Goal: Find contact information: Find contact information

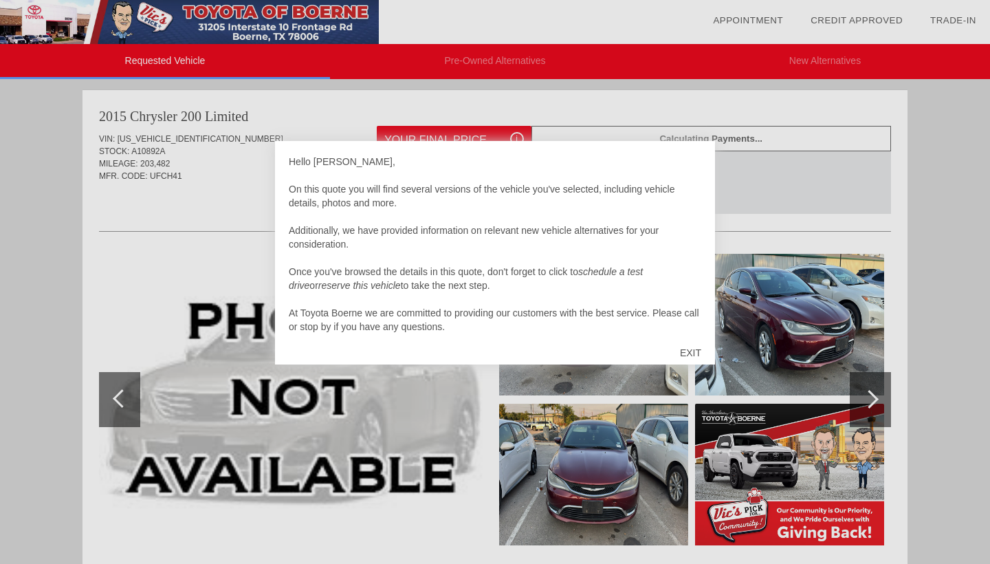
click at [698, 356] on div "EXIT" at bounding box center [690, 352] width 49 height 41
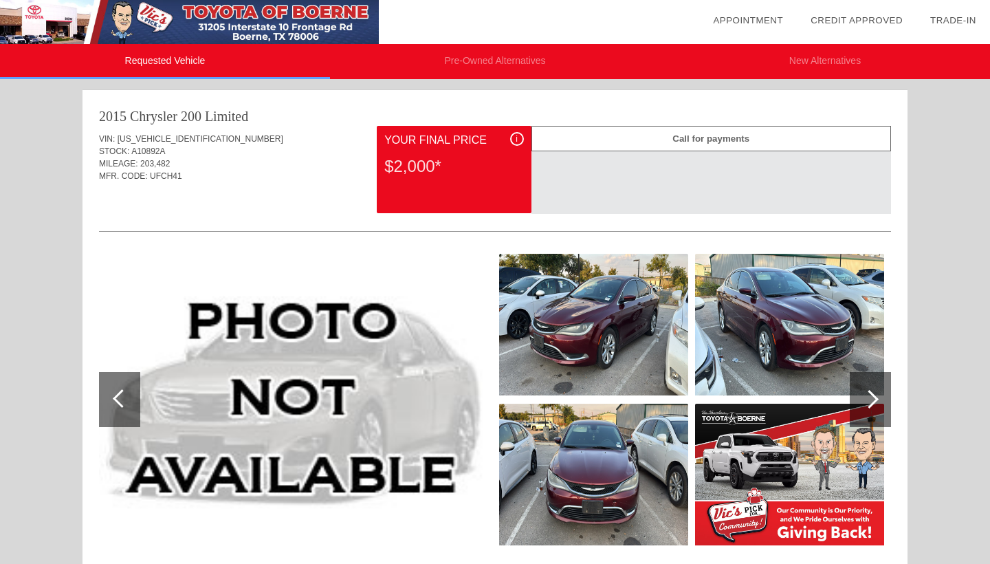
click at [614, 142] on div "Call for payments" at bounding box center [710, 138] width 359 height 25
click at [615, 142] on div "Call for payments" at bounding box center [710, 138] width 359 height 25
click at [676, 146] on div "Call for payments" at bounding box center [710, 138] width 359 height 25
click at [511, 131] on div "i Your Final Price $2,000*" at bounding box center [454, 169] width 154 height 87
click at [513, 136] on div "i" at bounding box center [517, 139] width 14 height 14
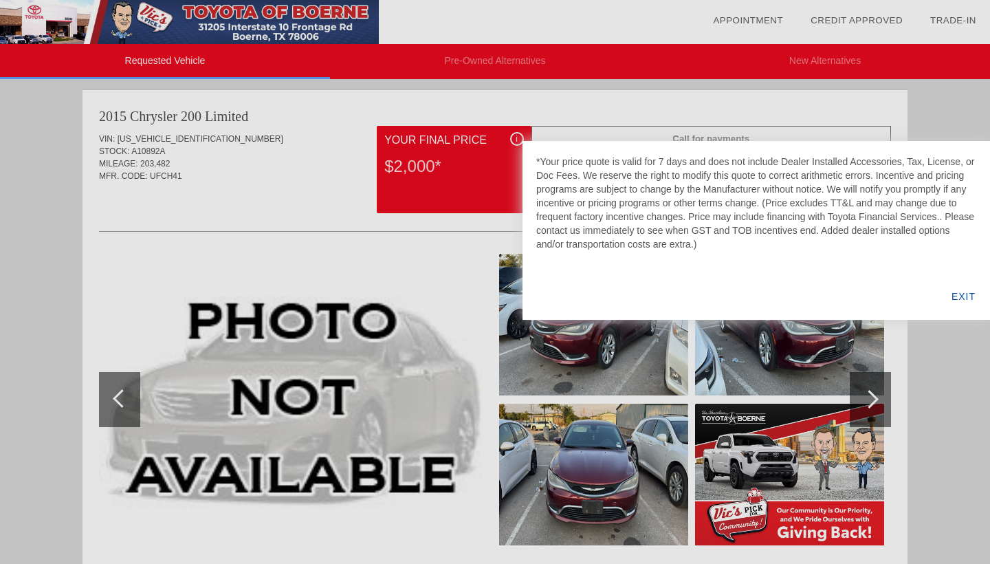
click at [514, 137] on div at bounding box center [495, 282] width 990 height 564
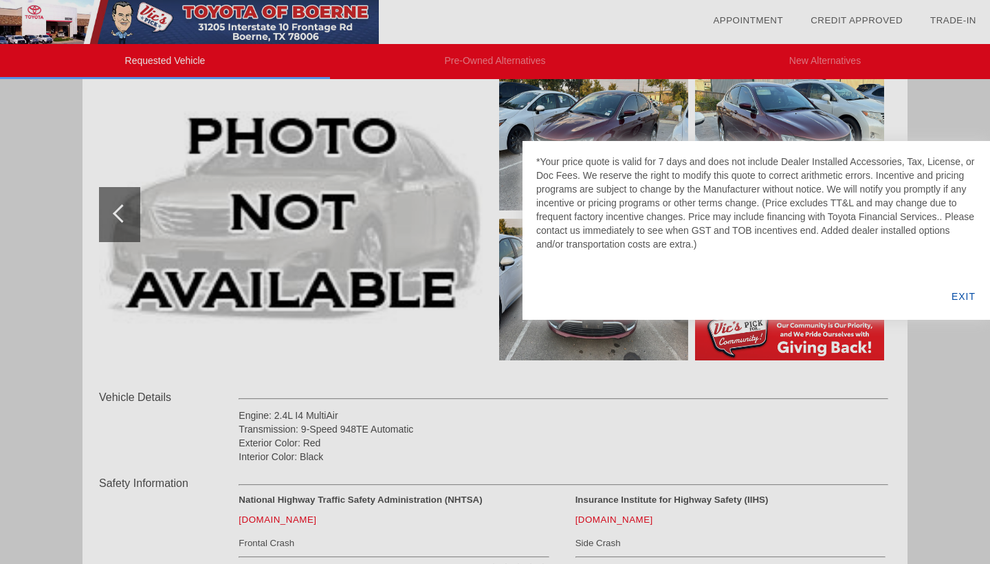
scroll to position [313, 0]
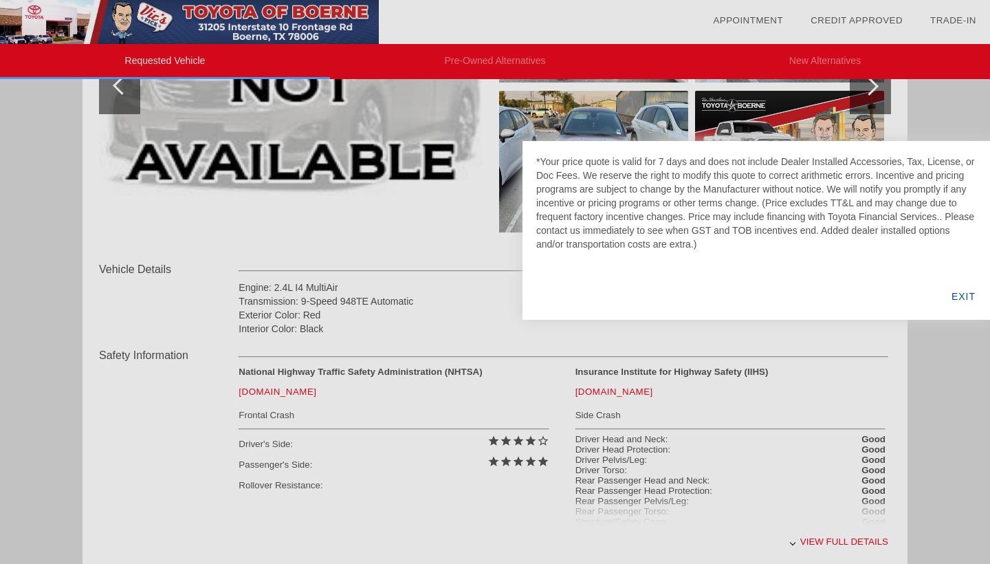
click at [612, 368] on div at bounding box center [495, 282] width 990 height 564
click at [960, 299] on div "EXIT" at bounding box center [963, 296] width 53 height 47
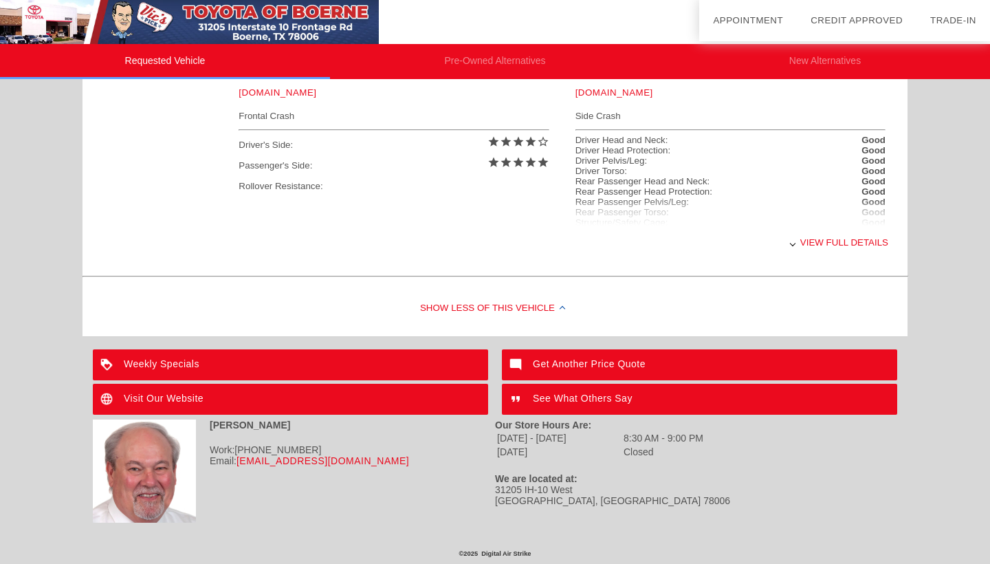
scroll to position [612, 0]
drag, startPoint x: 498, startPoint y: 490, endPoint x: 569, endPoint y: 493, distance: 70.8
click at [570, 493] on div "31205 IH-[STREET_ADDRESS]" at bounding box center [696, 495] width 402 height 22
drag, startPoint x: 491, startPoint y: 491, endPoint x: 596, endPoint y: 491, distance: 104.5
click at [597, 491] on div "[PERSON_NAME] Work: [PHONE_NUMBER] Email: [EMAIL_ADDRESS][DOMAIN_NAME] Our Stor…" at bounding box center [495, 471] width 804 height 110
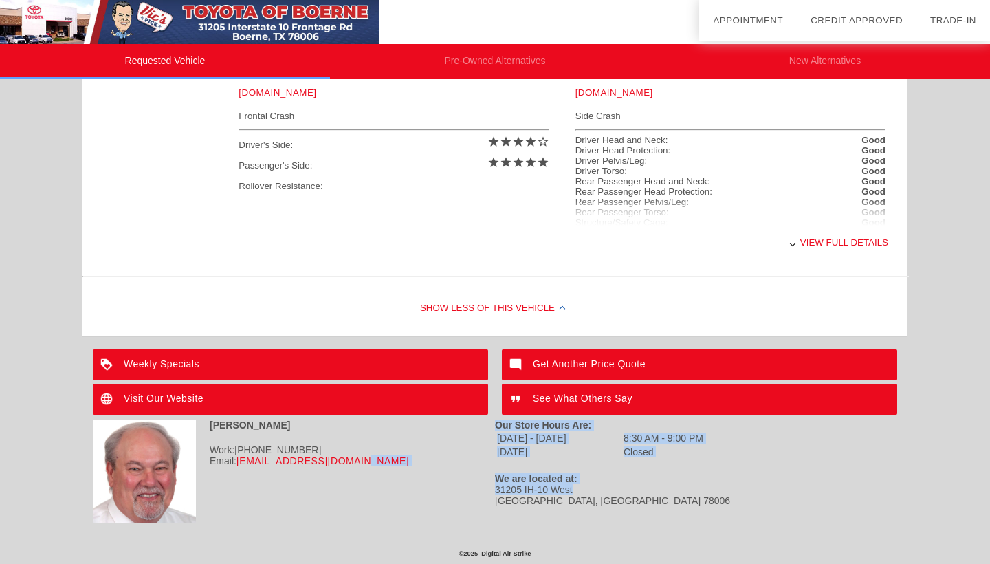
click at [596, 491] on div "31205 IH-[STREET_ADDRESS]" at bounding box center [696, 495] width 402 height 22
drag, startPoint x: 496, startPoint y: 491, endPoint x: 587, endPoint y: 499, distance: 91.1
click at [587, 499] on div "31205 IH-[STREET_ADDRESS]" at bounding box center [696, 495] width 402 height 22
copy div "31205 IH-[STREET_ADDRESS]"
